Goal: Transaction & Acquisition: Purchase product/service

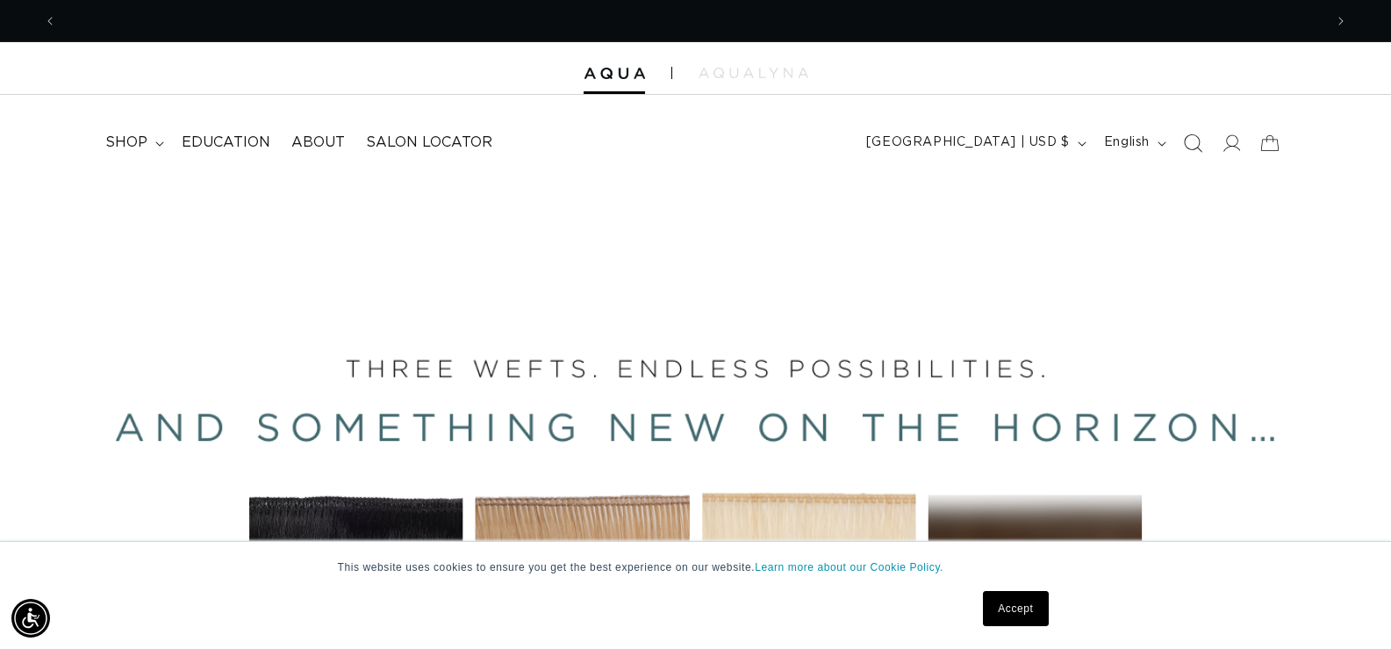
click at [1200, 147] on icon "Search" at bounding box center [1192, 142] width 18 height 18
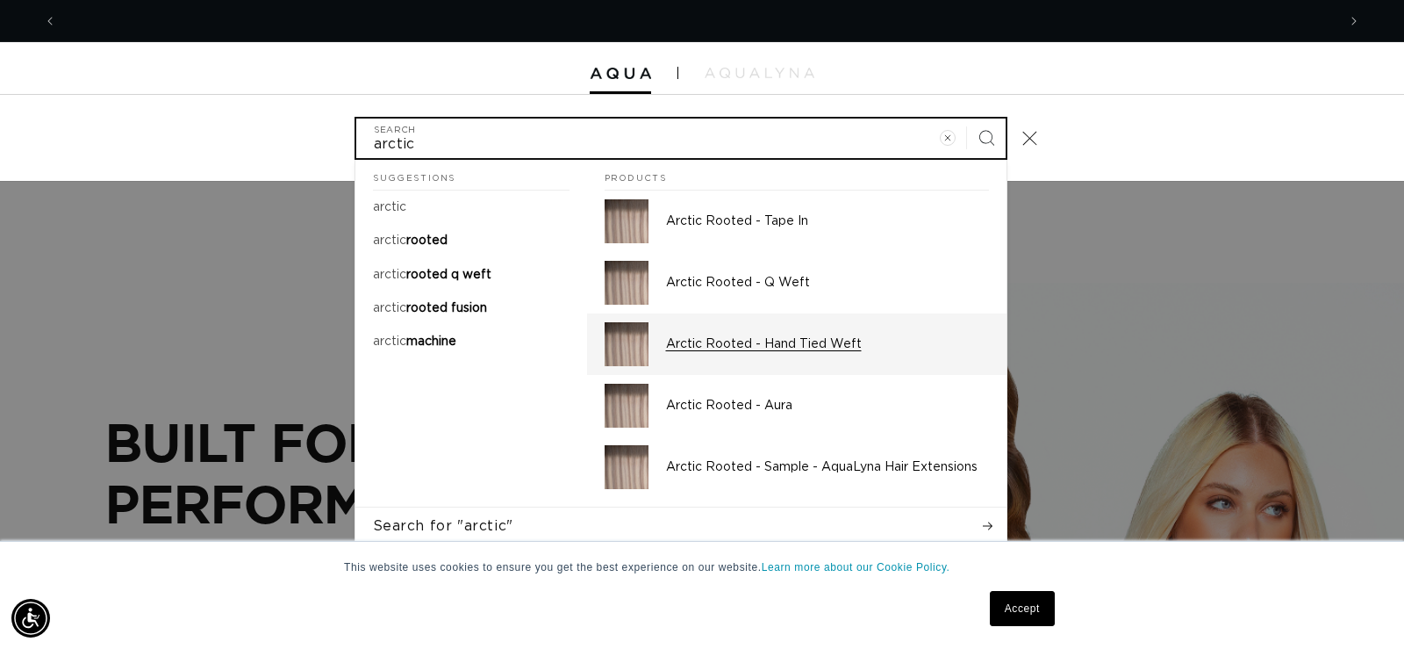
scroll to position [0, 1280]
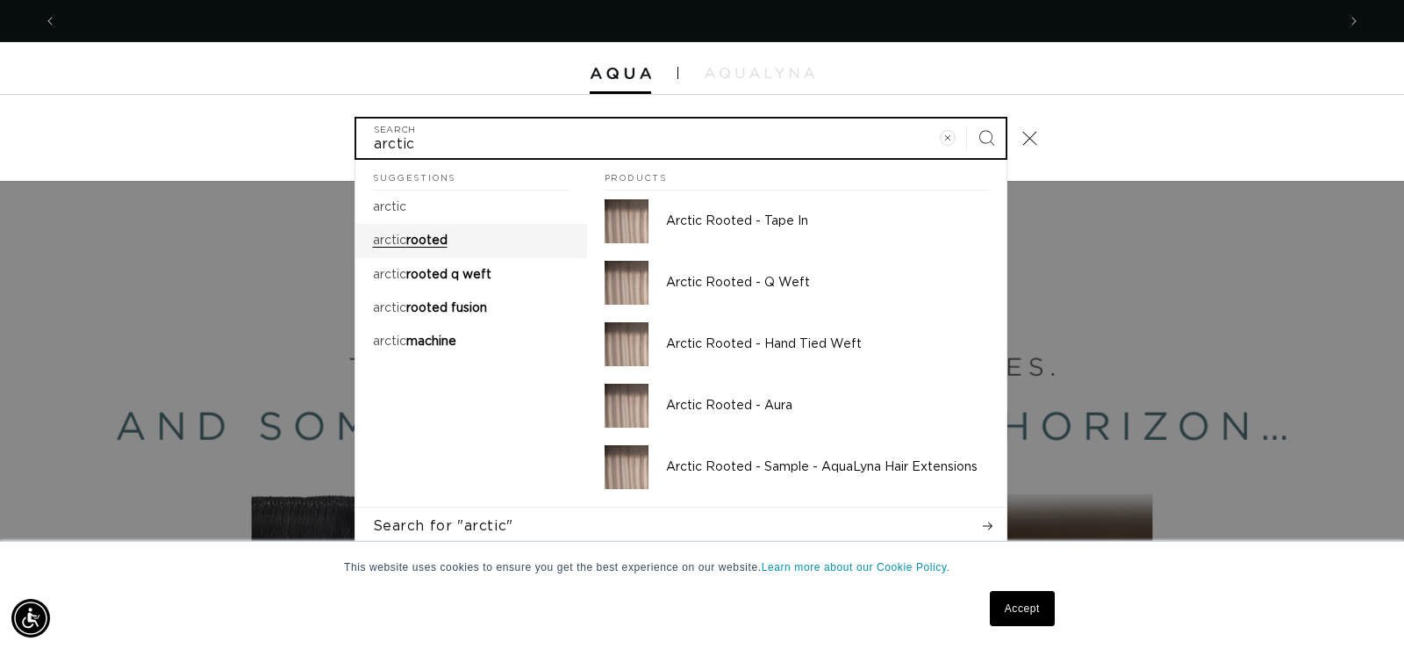
type input "arctic"
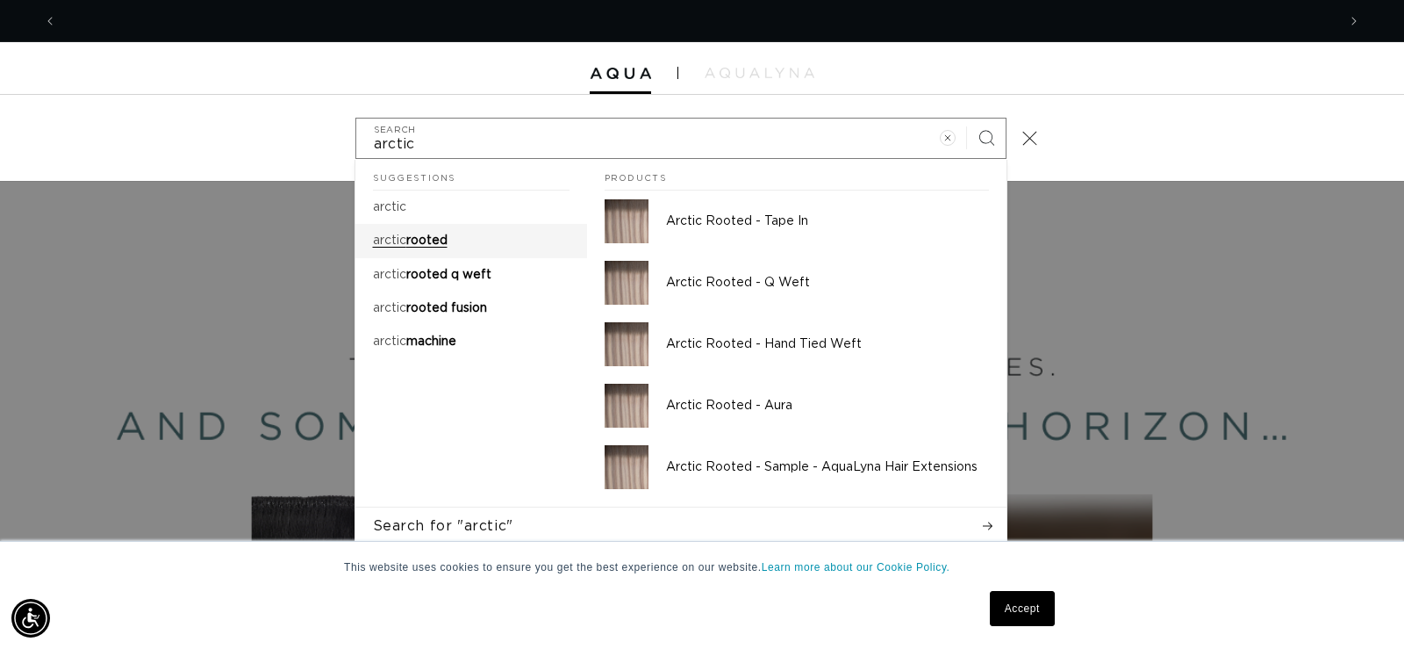
click at [407, 240] on span "rooted" at bounding box center [426, 240] width 41 height 12
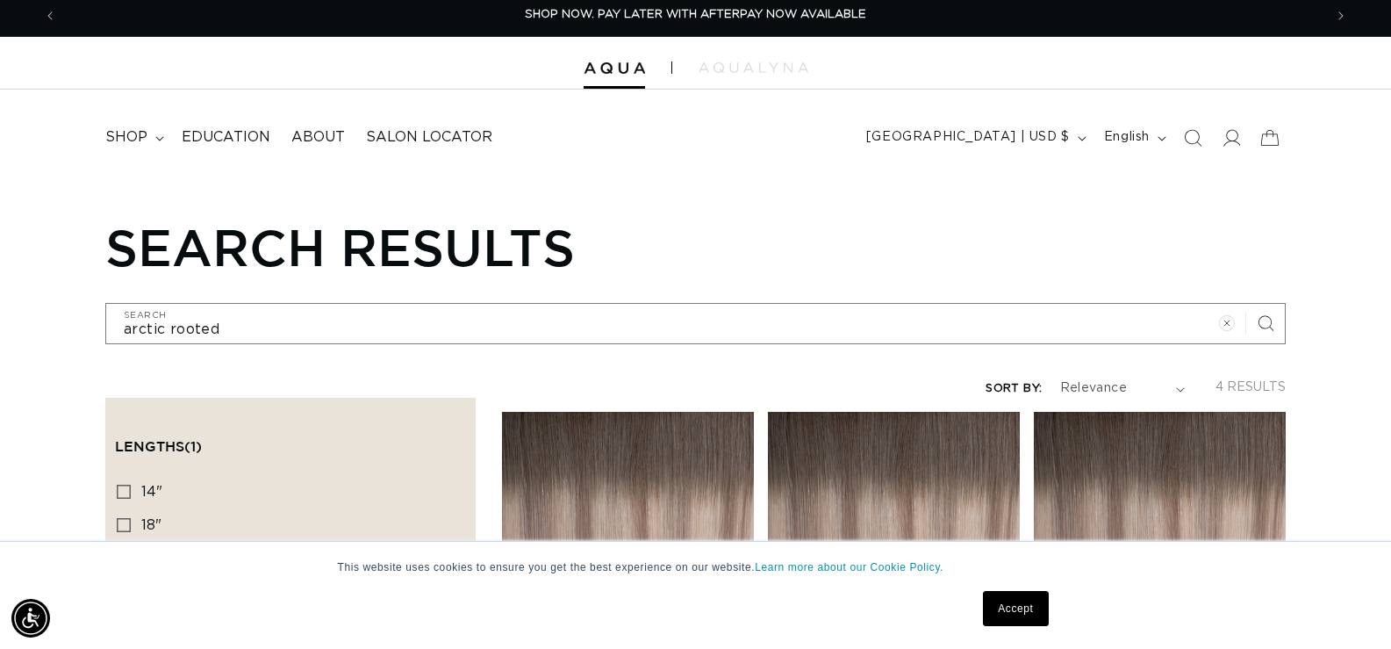
scroll to position [88, 0]
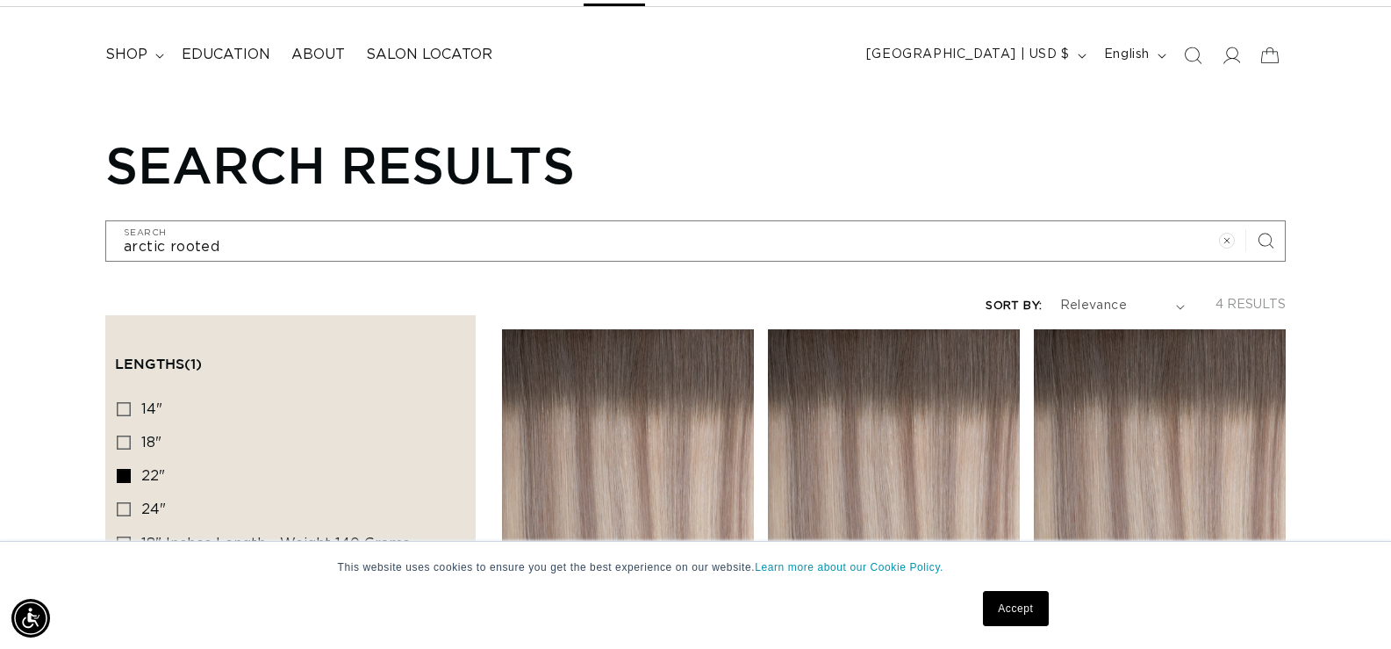
click at [1024, 609] on link "Accept" at bounding box center [1015, 608] width 65 height 35
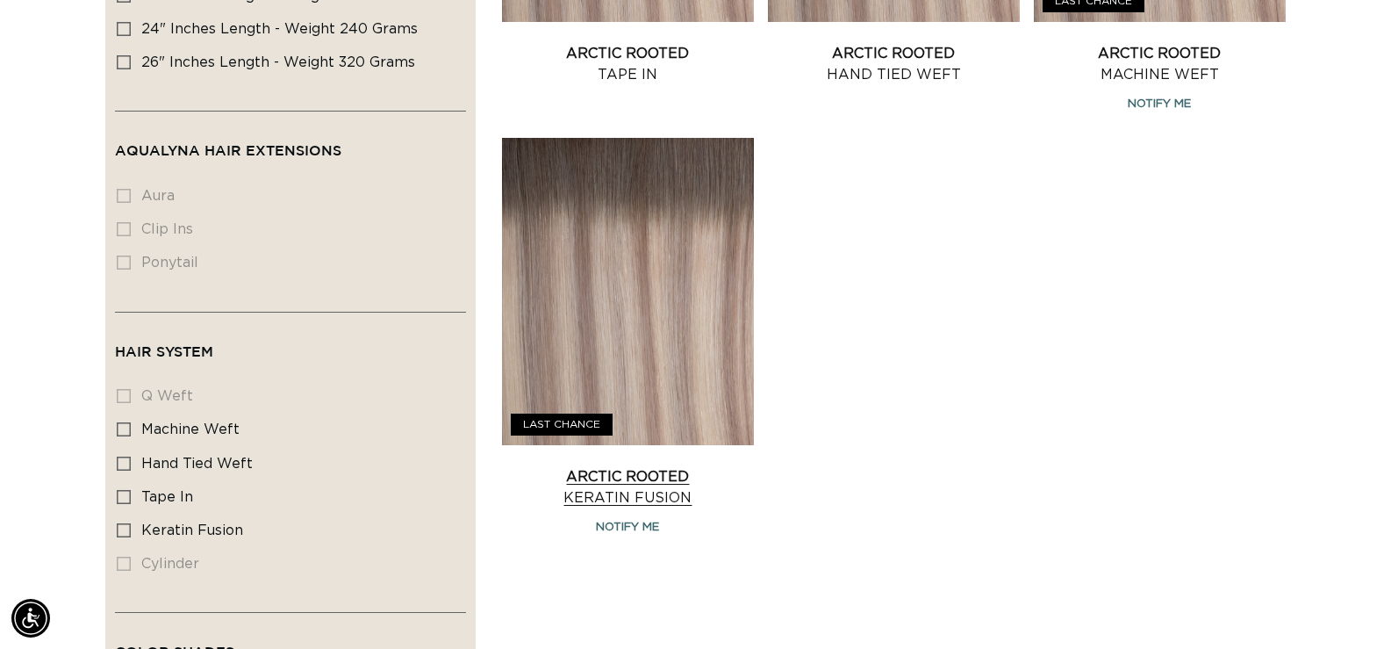
scroll to position [0, 1266]
click at [639, 508] on link "Arctic Rooted Keratin Fusion" at bounding box center [628, 487] width 252 height 42
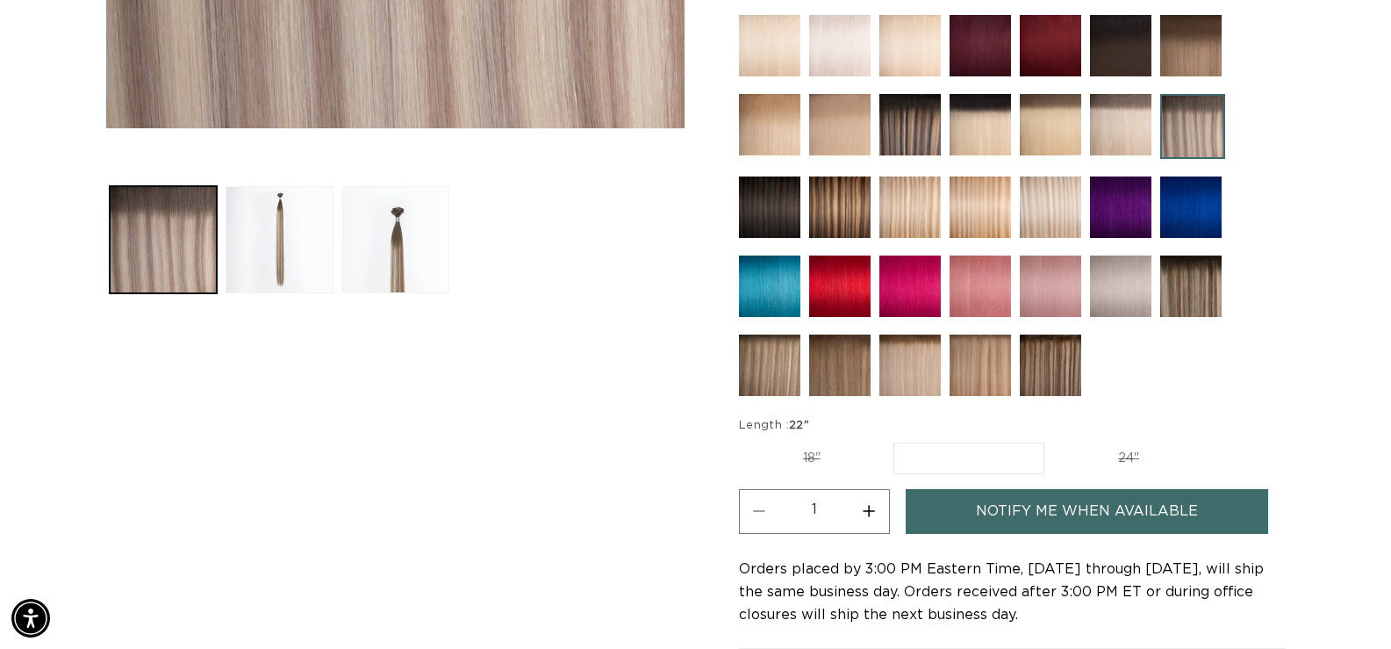
scroll to position [0, 2533]
click at [807, 463] on label "18" Variant sold out or unavailable" at bounding box center [812, 458] width 146 height 30
click at [744, 440] on input "18" Variant sold out or unavailable" at bounding box center [743, 439] width 1 height 1
radio input "true"
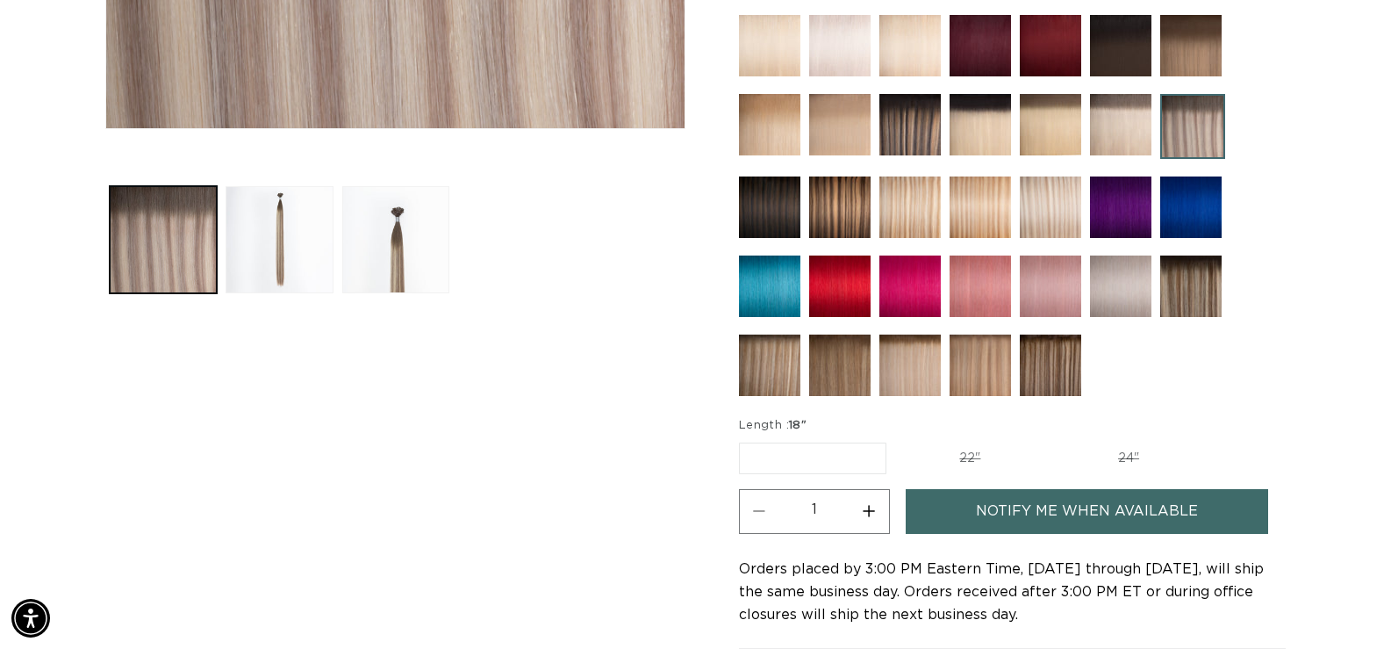
click at [1187, 520] on span "Notify me when available" at bounding box center [1087, 511] width 222 height 45
select select "43872417939684"
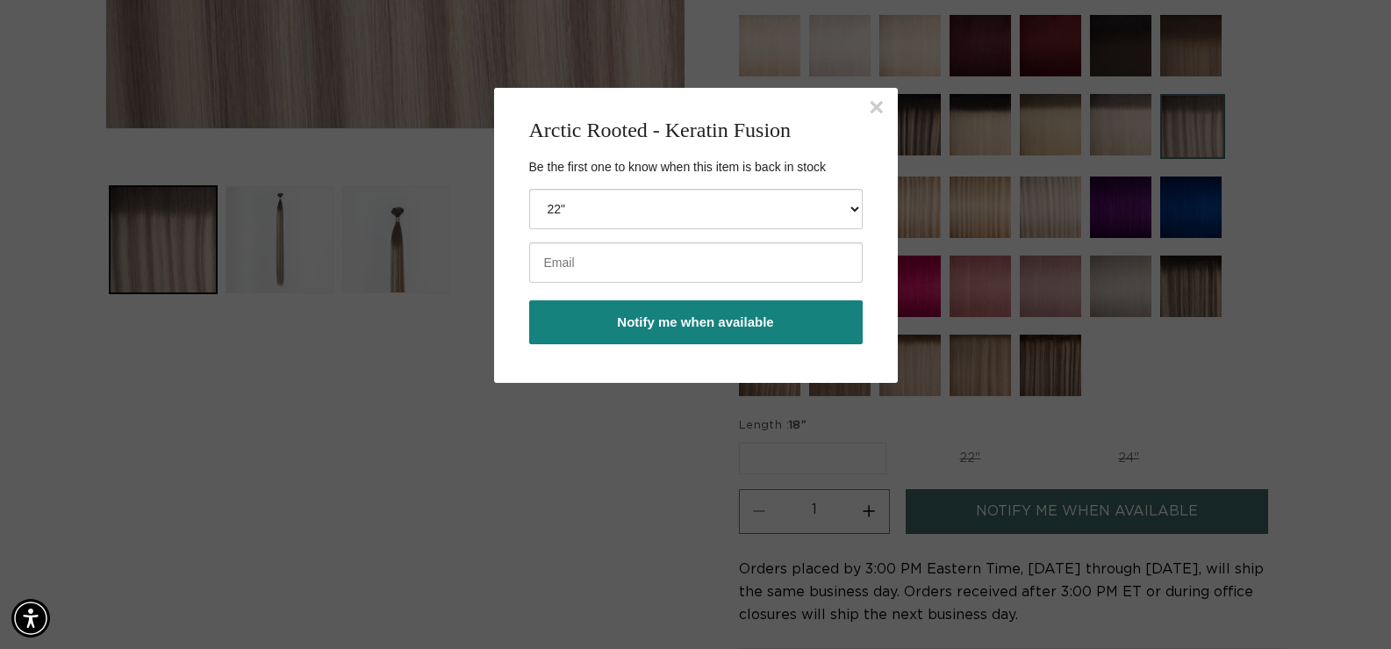
click at [601, 267] on input "email" at bounding box center [695, 262] width 333 height 40
type input "victoriaveiga822@gmail.com"
click at [792, 320] on button "Notify me when available" at bounding box center [695, 322] width 333 height 44
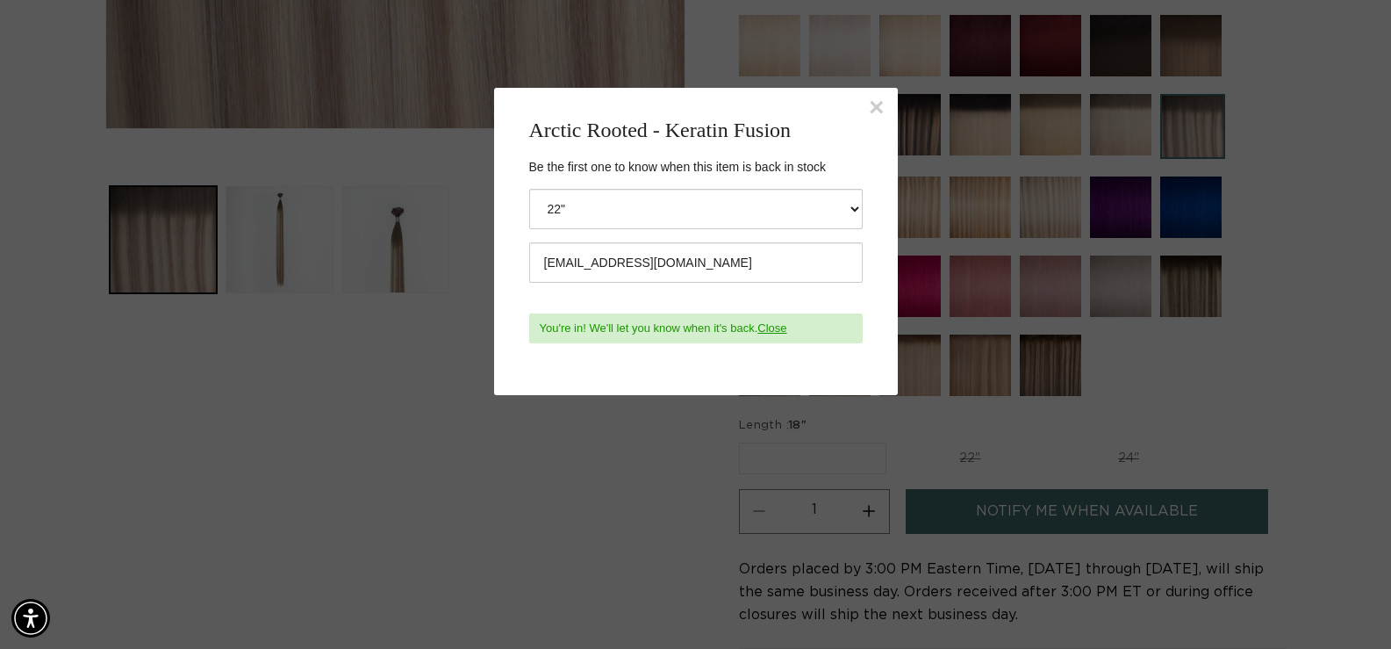
click at [771, 327] on link "Close" at bounding box center [771, 327] width 29 height 13
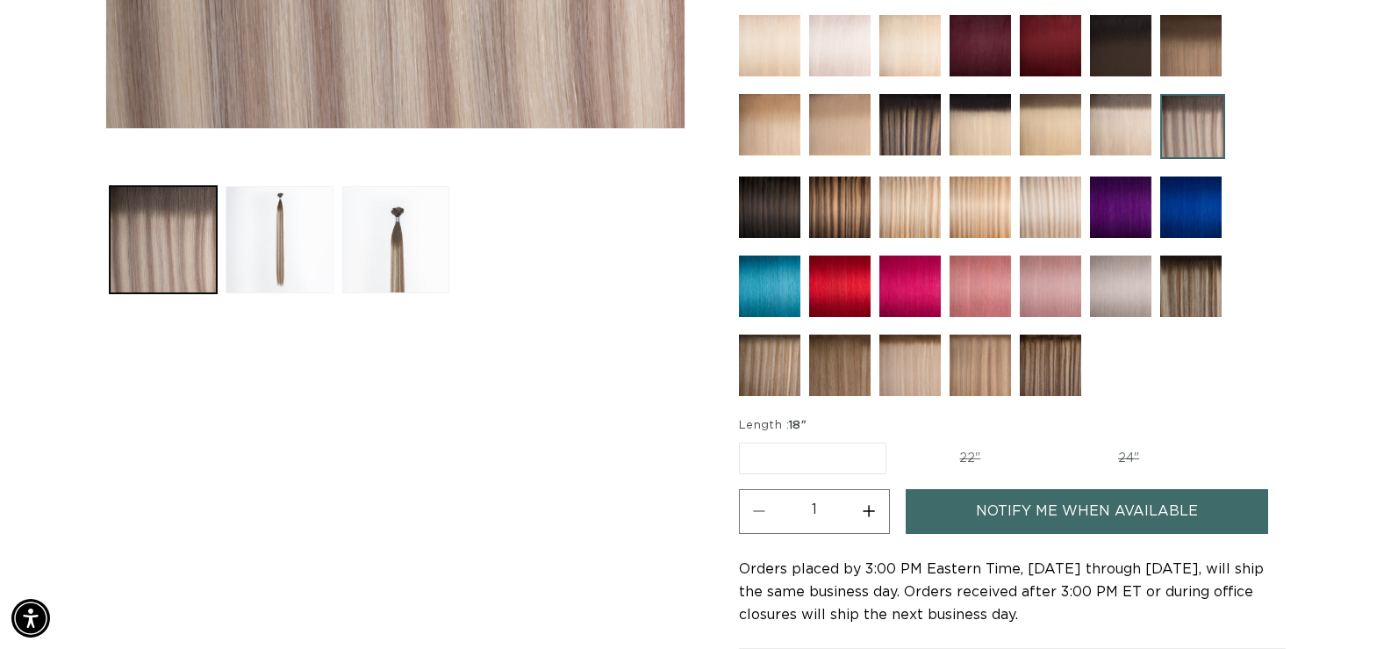
click at [1072, 506] on span "Notify me when available" at bounding box center [1087, 511] width 222 height 45
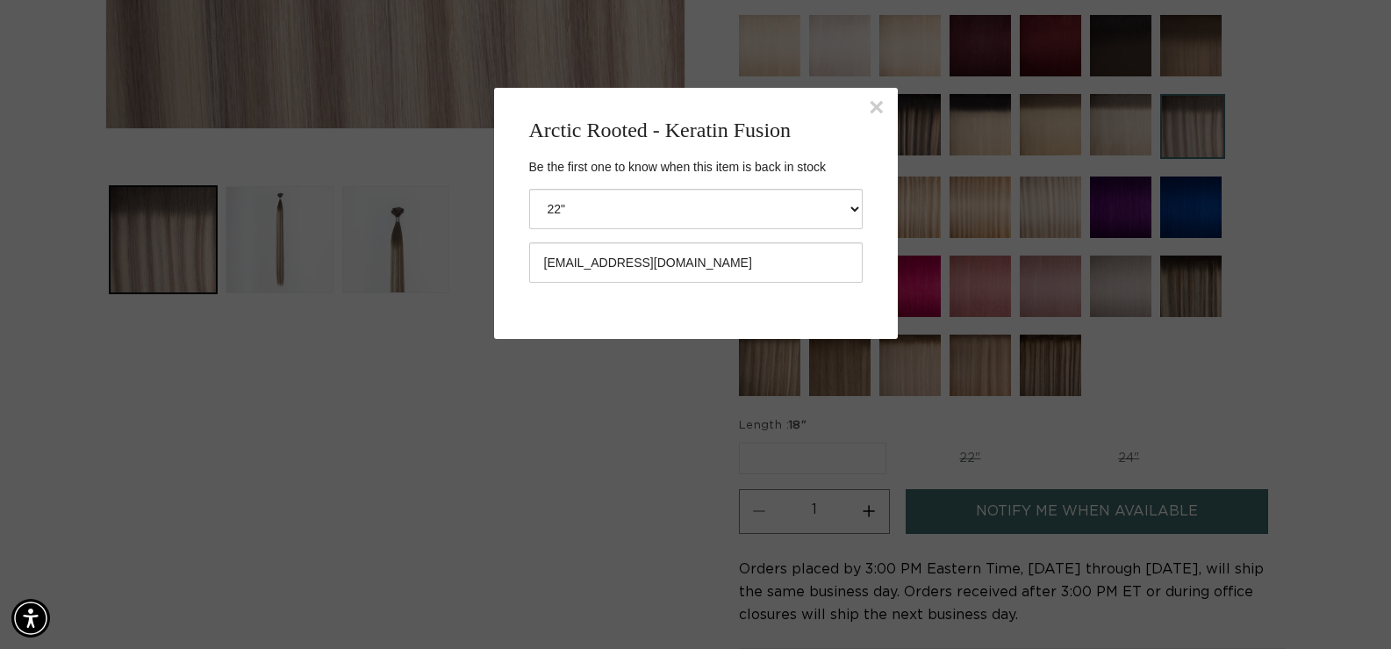
select select "43872417939684"
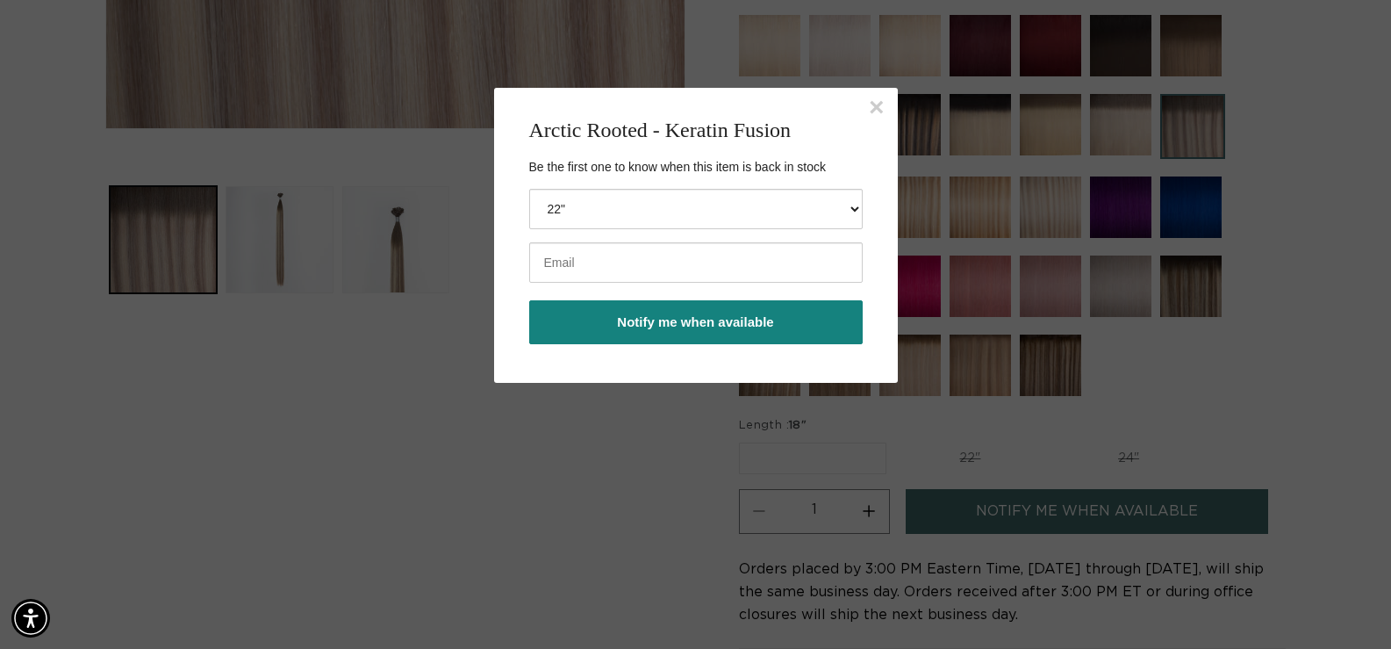
scroll to position [0, 0]
click at [632, 278] on input "email" at bounding box center [695, 262] width 333 height 40
type input "bethfisherexp@gmail.com"
click at [831, 333] on button "Notify me when available" at bounding box center [695, 322] width 333 height 44
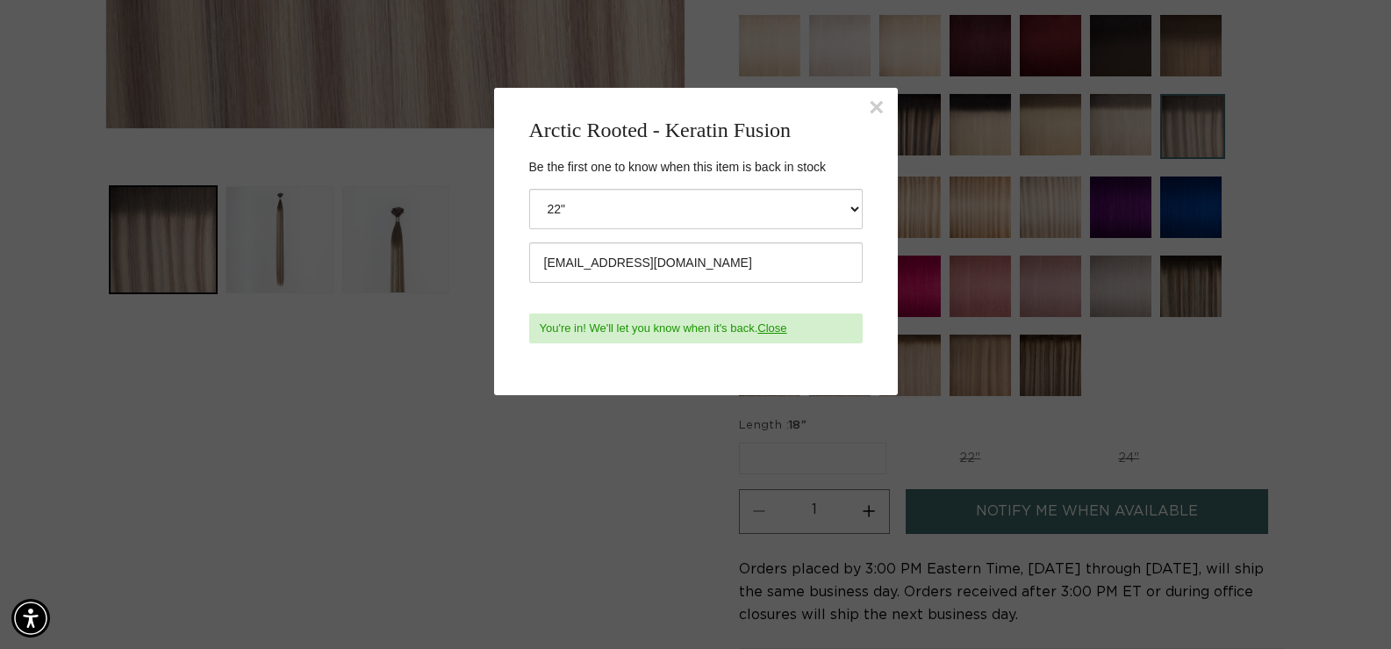
click at [876, 110] on button "×" at bounding box center [877, 107] width 16 height 26
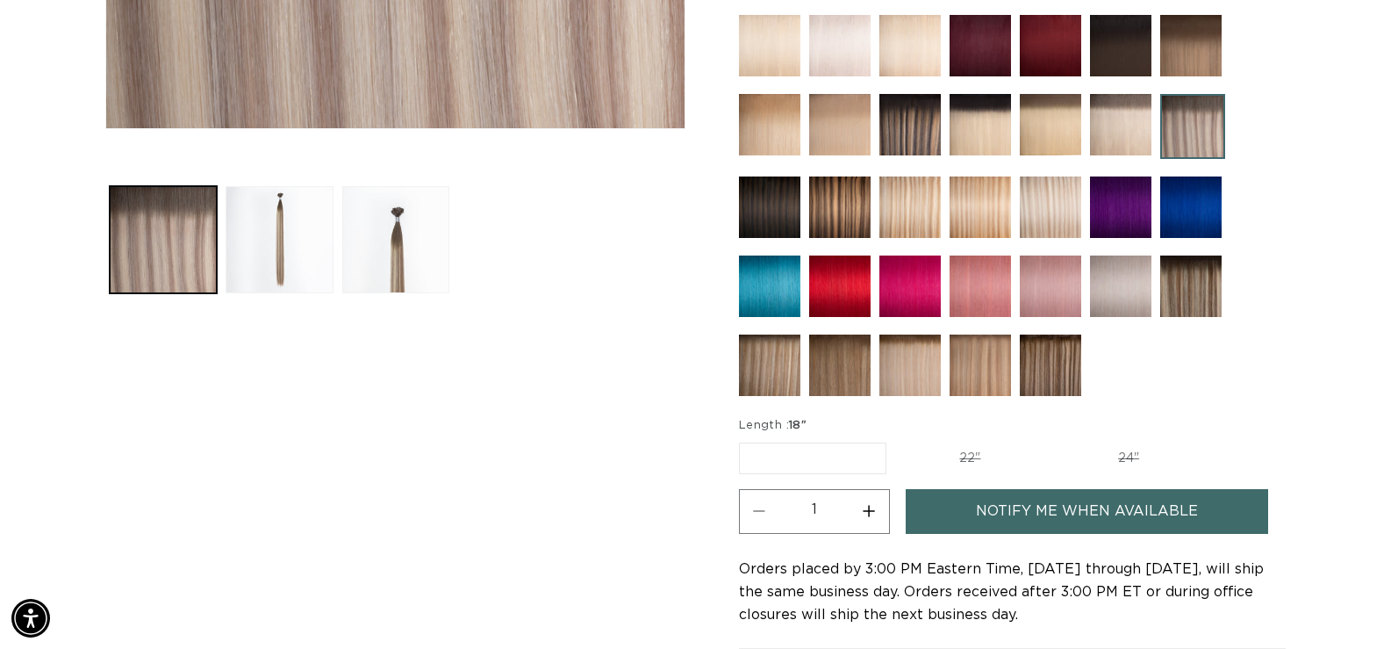
scroll to position [0, 0]
